Goal: Navigation & Orientation: Go to known website

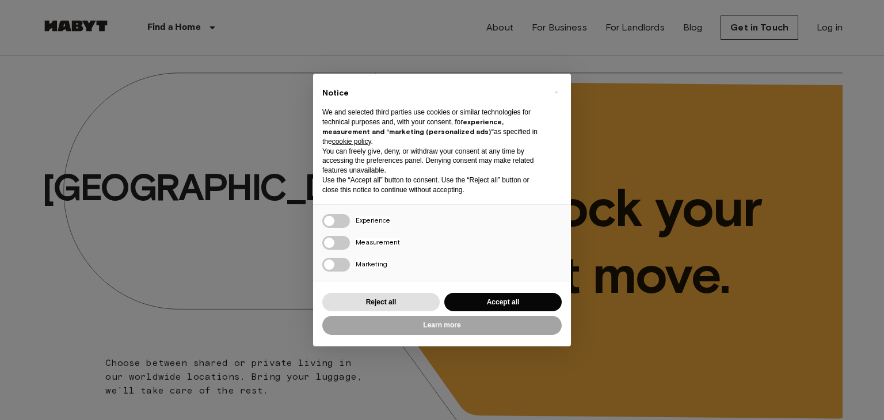
click at [448, 114] on p "We and selected third parties use cookies or similar technologies for technical…" at bounding box center [432, 127] width 221 height 39
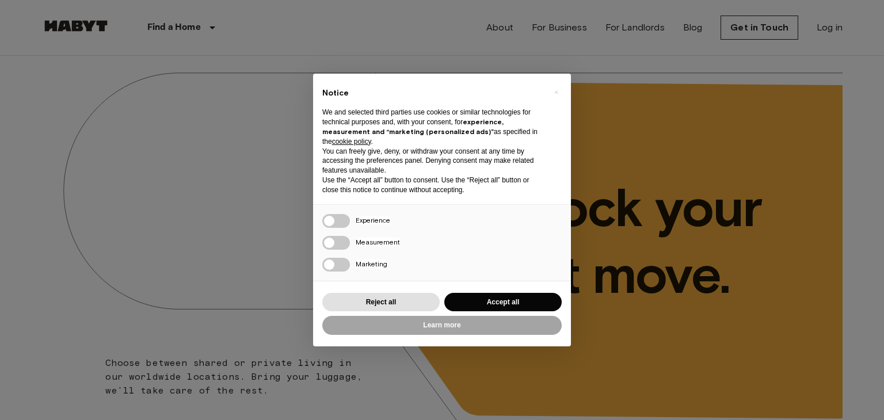
click at [453, 131] on strong "experience, measurement and “marketing (personalized ads)”" at bounding box center [412, 126] width 181 height 18
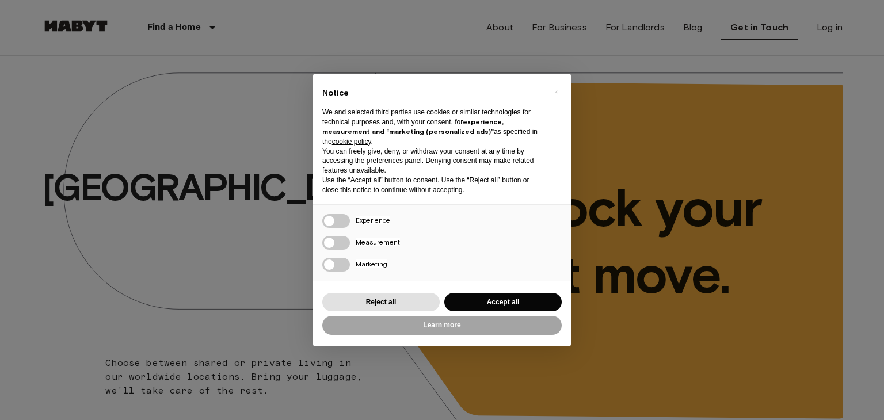
click at [454, 131] on strong "experience, measurement and “marketing (personalized ads)”" at bounding box center [412, 126] width 181 height 18
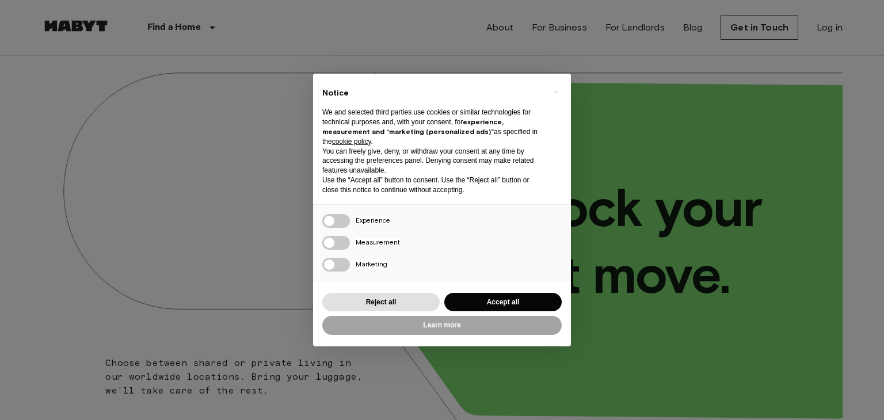
click at [464, 148] on p "You can freely give, deny, or withdraw your consent at any time by accessing th…" at bounding box center [432, 161] width 221 height 29
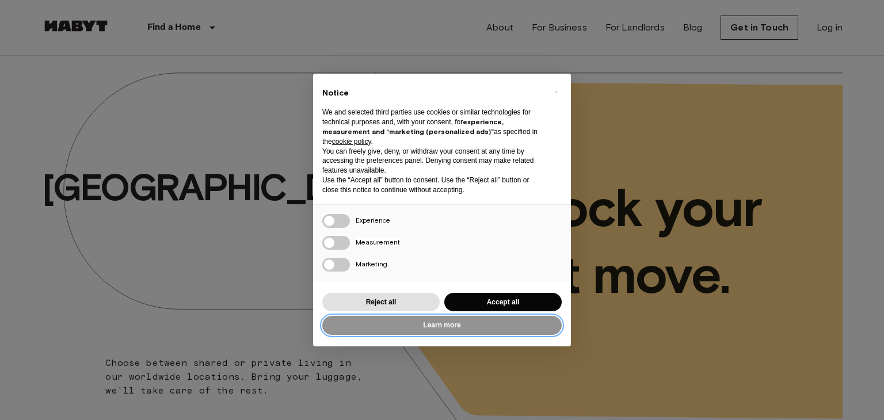
click at [452, 328] on button "Learn more" at bounding box center [441, 325] width 239 height 19
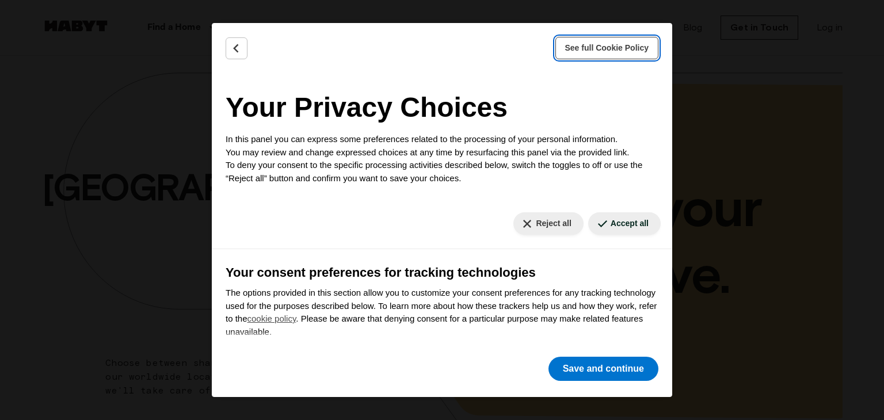
click at [603, 49] on span "See full Cookie Policy" at bounding box center [607, 48] width 84 height 12
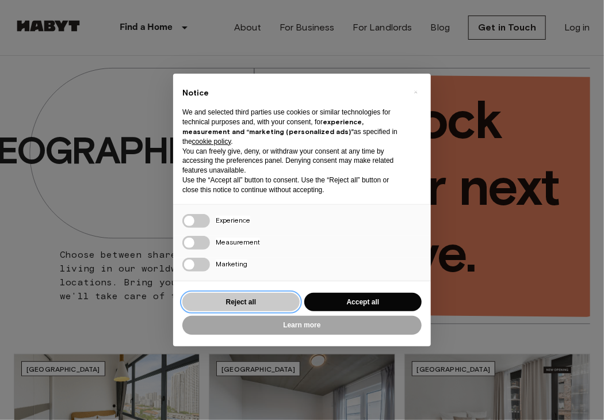
click at [260, 293] on button "Reject all" at bounding box center [240, 302] width 117 height 19
